Goal: Information Seeking & Learning: Learn about a topic

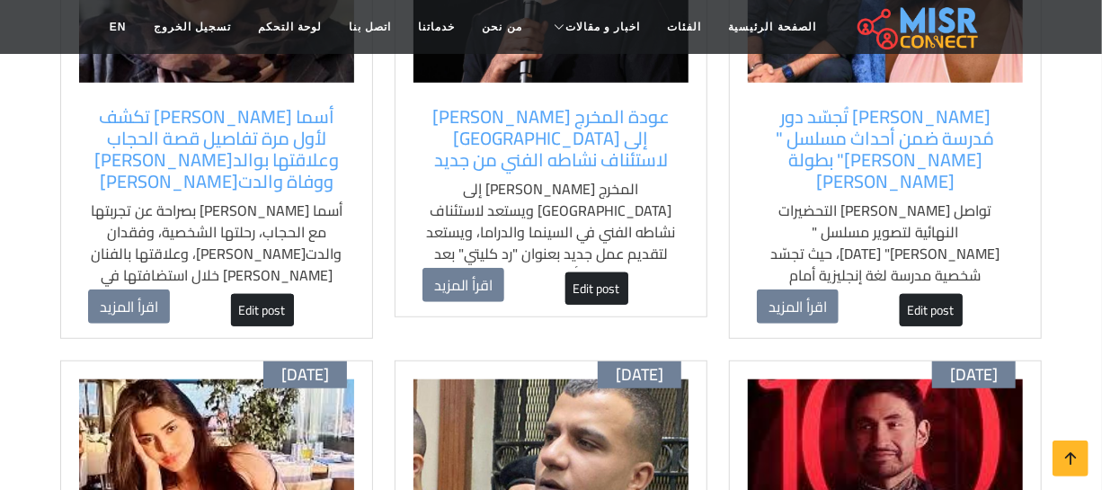
scroll to position [289, 0]
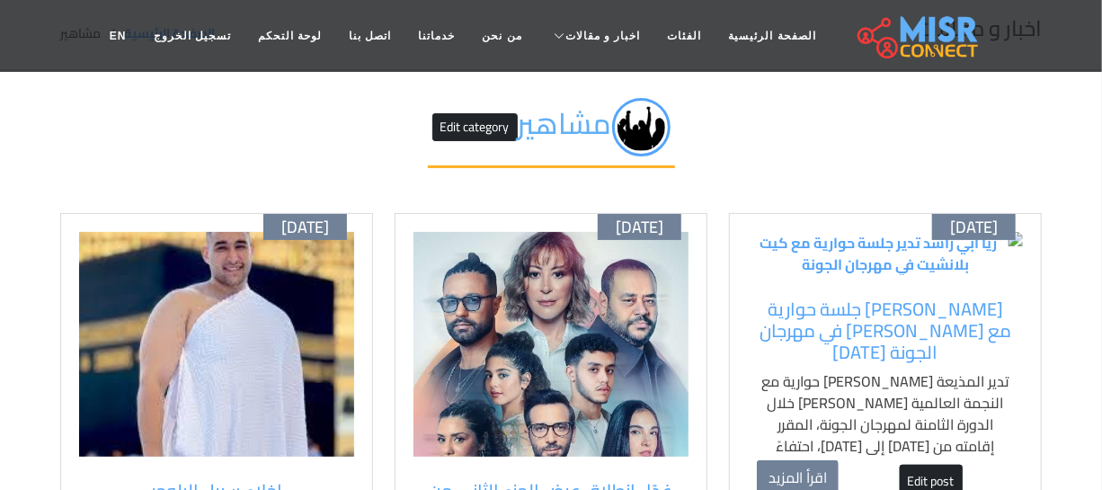
scroll to position [163, 0]
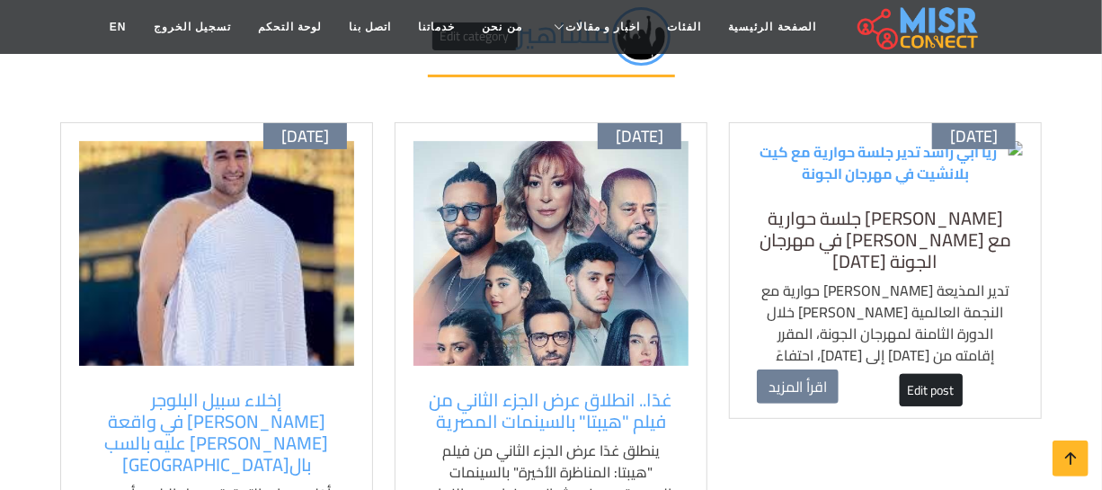
click at [867, 272] on h5 "[PERSON_NAME] جلسة حوارية مع [PERSON_NAME] في مهرجان الجونة [DATE]" at bounding box center [885, 240] width 257 height 65
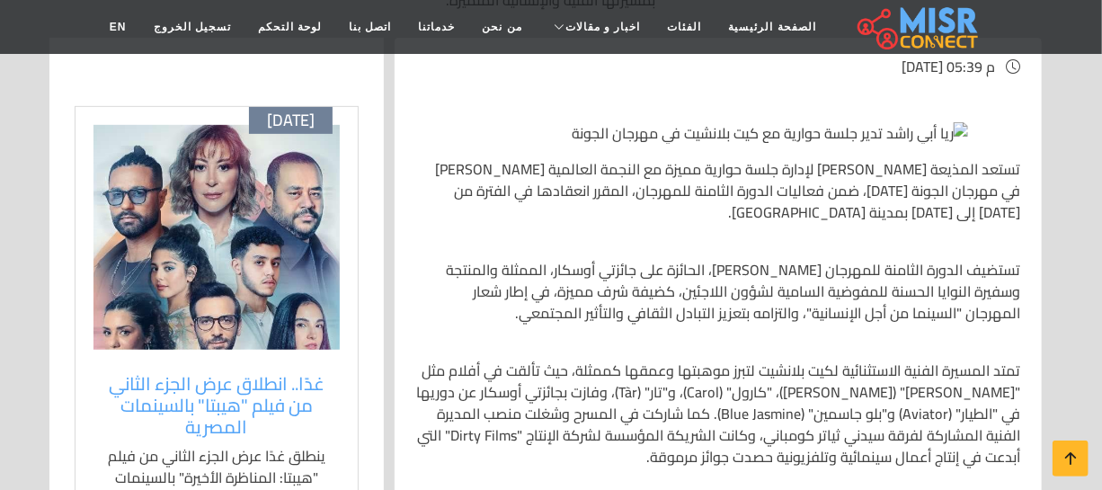
scroll to position [163, 0]
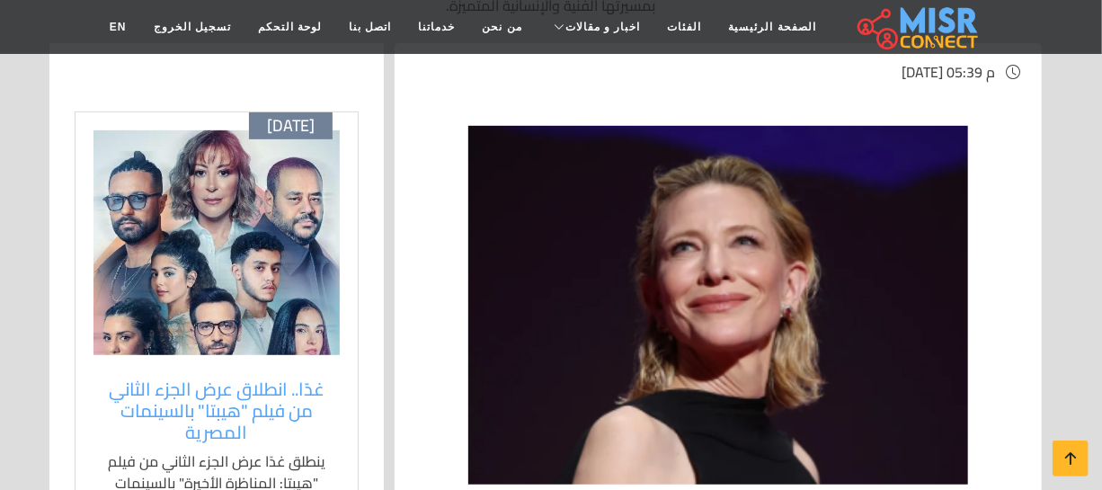
scroll to position [81, 0]
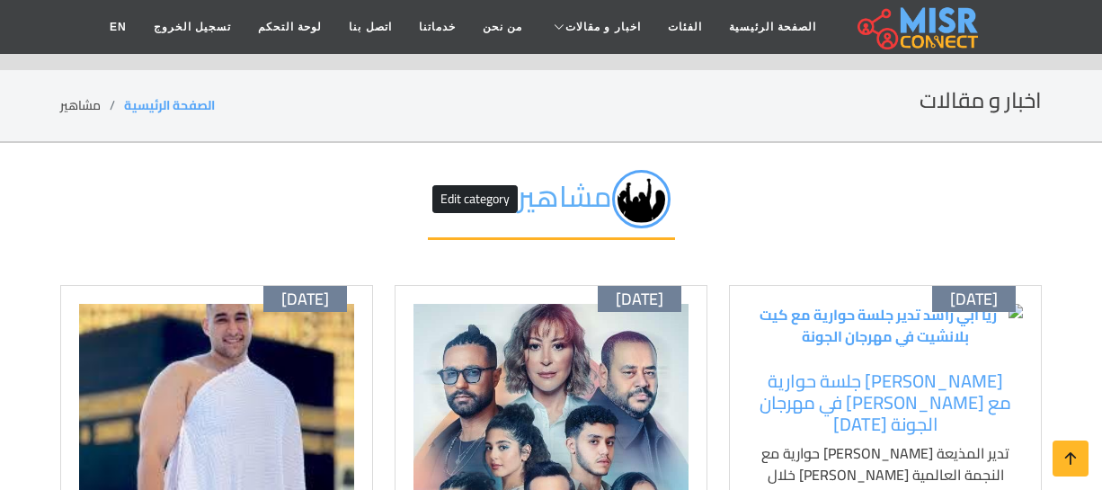
scroll to position [163, 0]
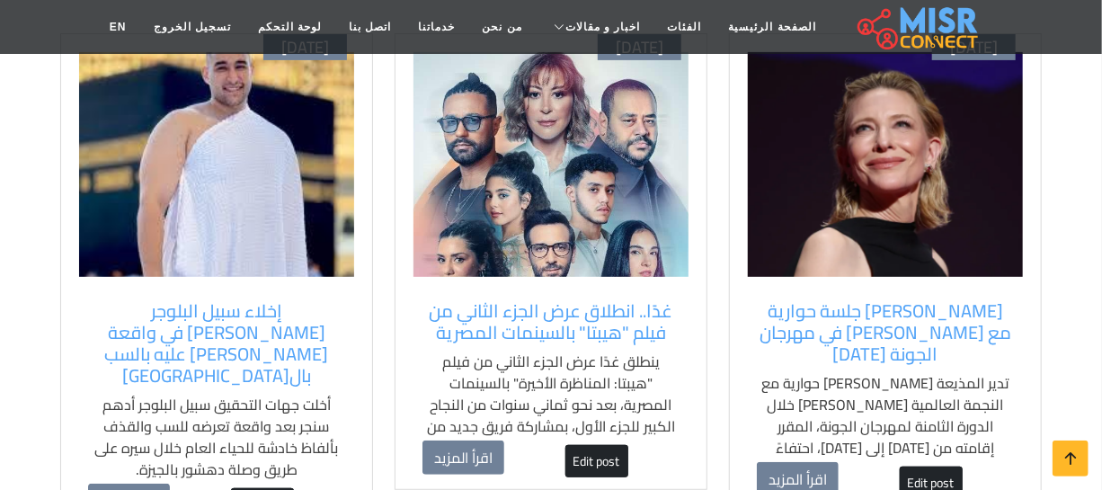
scroll to position [326, 0]
